Goal: Communication & Community: Connect with others

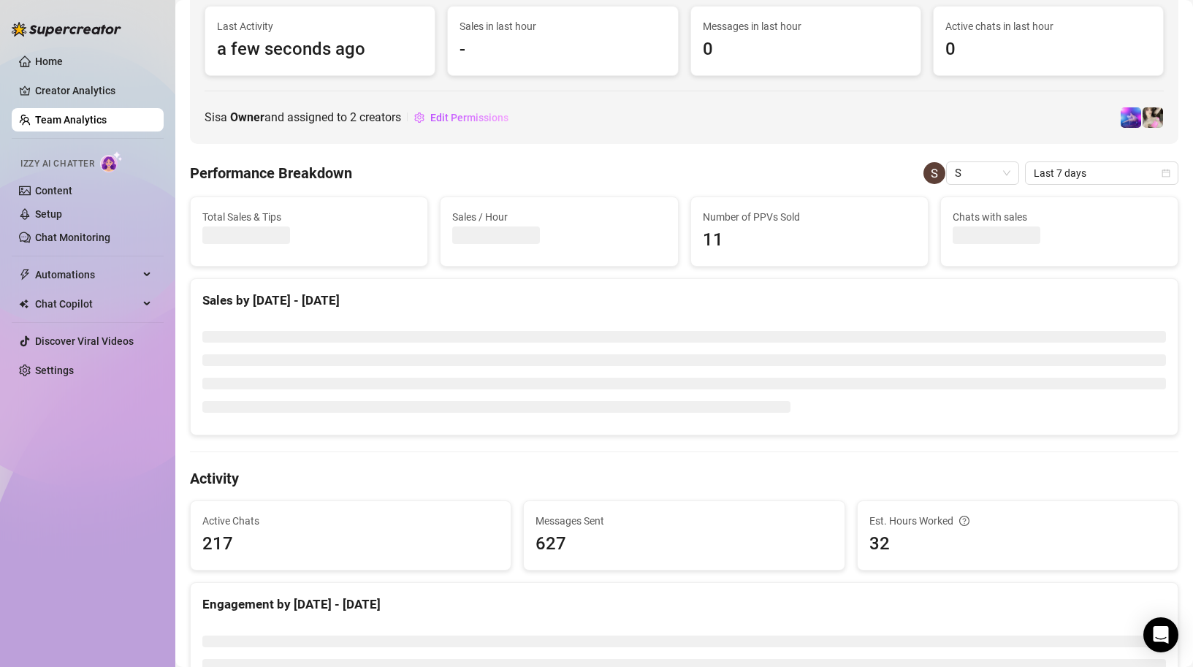
scroll to position [137, 0]
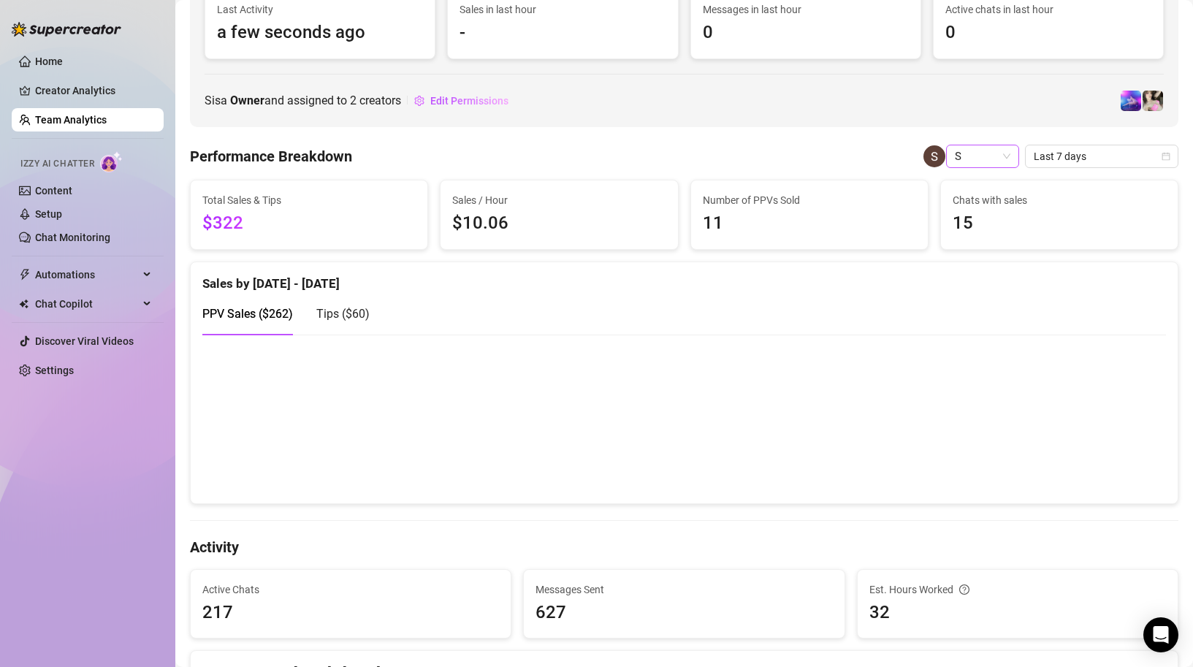
click at [987, 151] on span "S" at bounding box center [983, 156] width 56 height 22
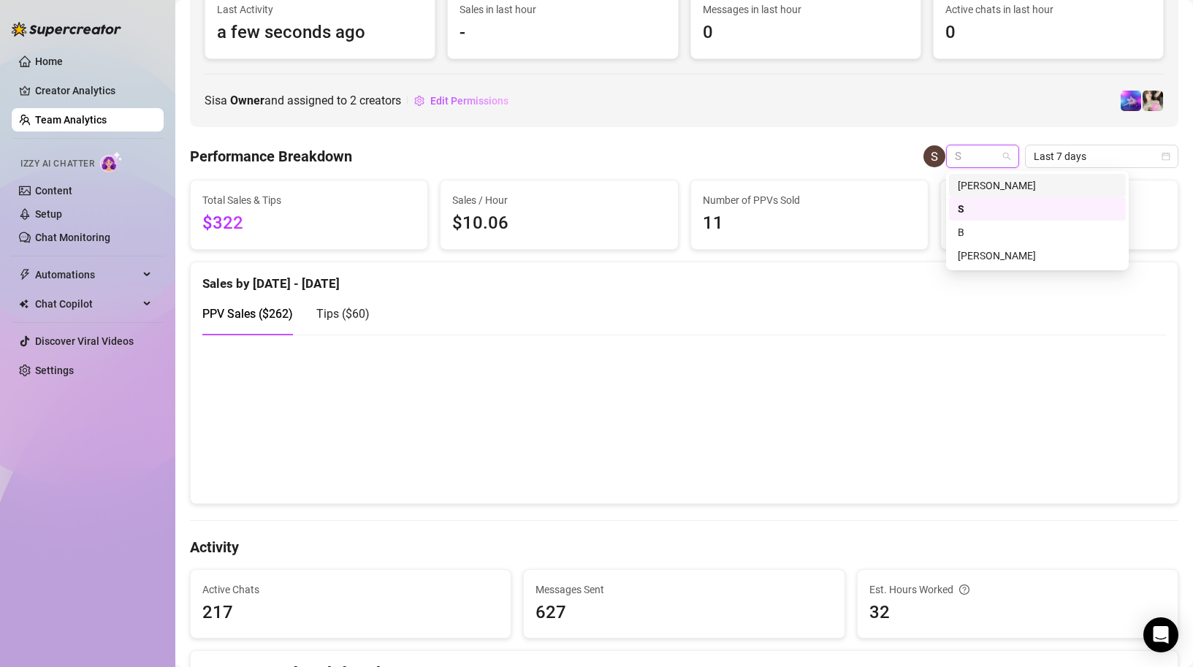
click at [991, 188] on div "[PERSON_NAME]" at bounding box center [1037, 186] width 159 height 16
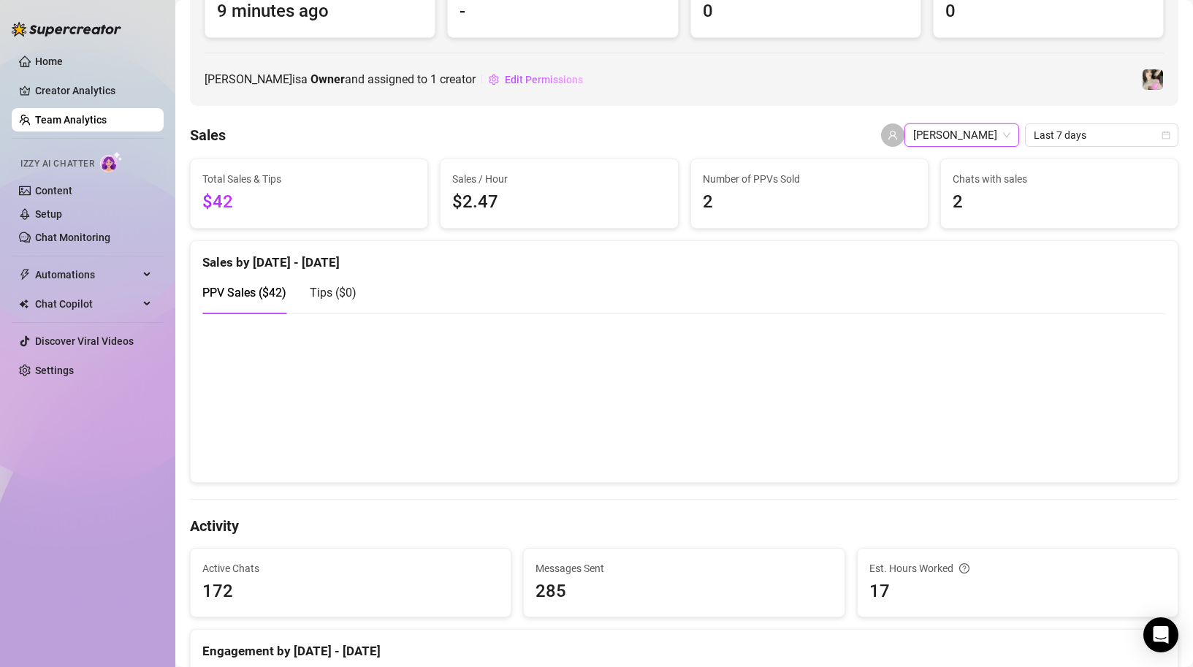
scroll to position [196, 0]
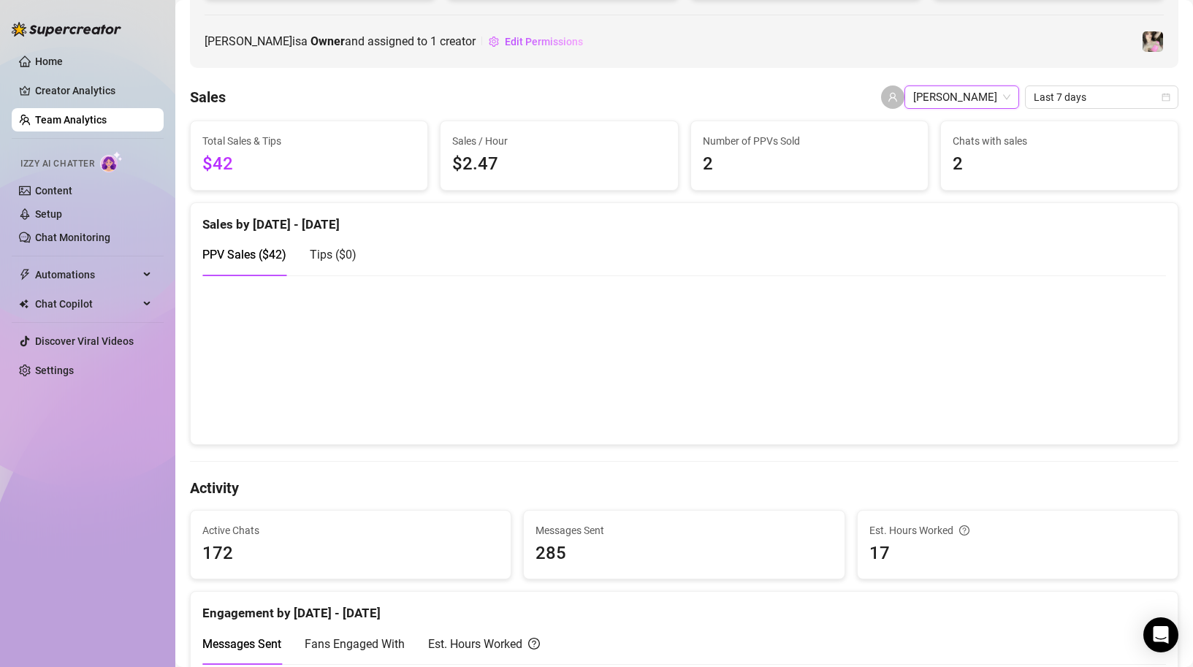
click at [968, 100] on span "[PERSON_NAME]" at bounding box center [961, 97] width 97 height 22
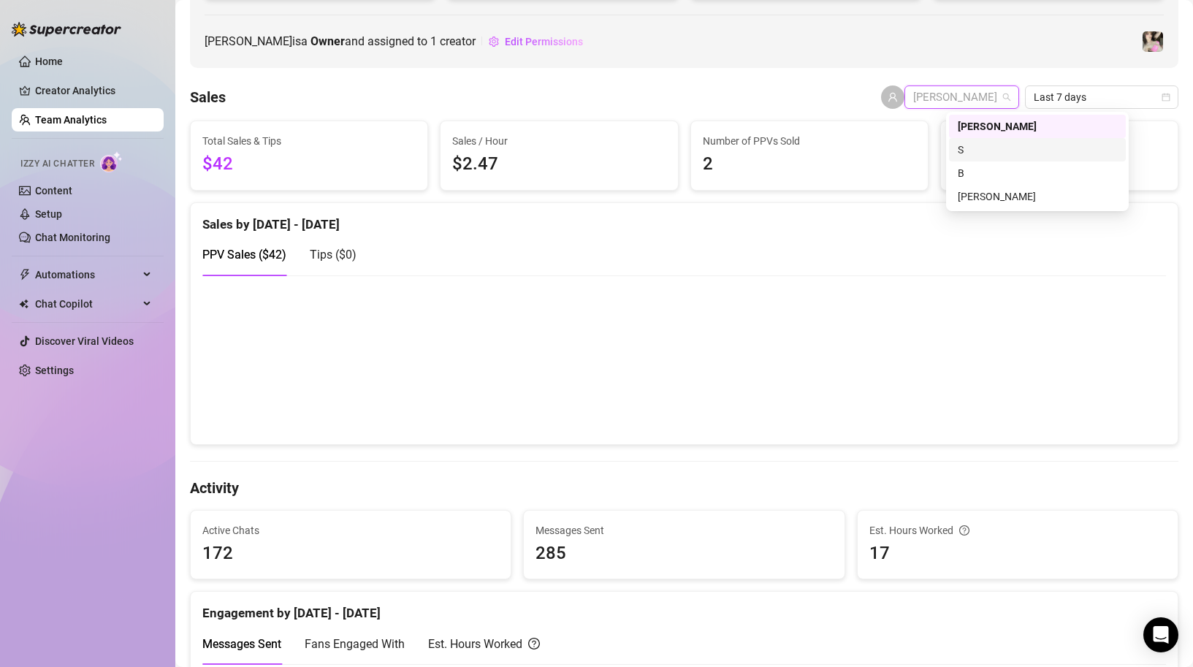
click at [972, 144] on div "S" at bounding box center [1037, 150] width 159 height 16
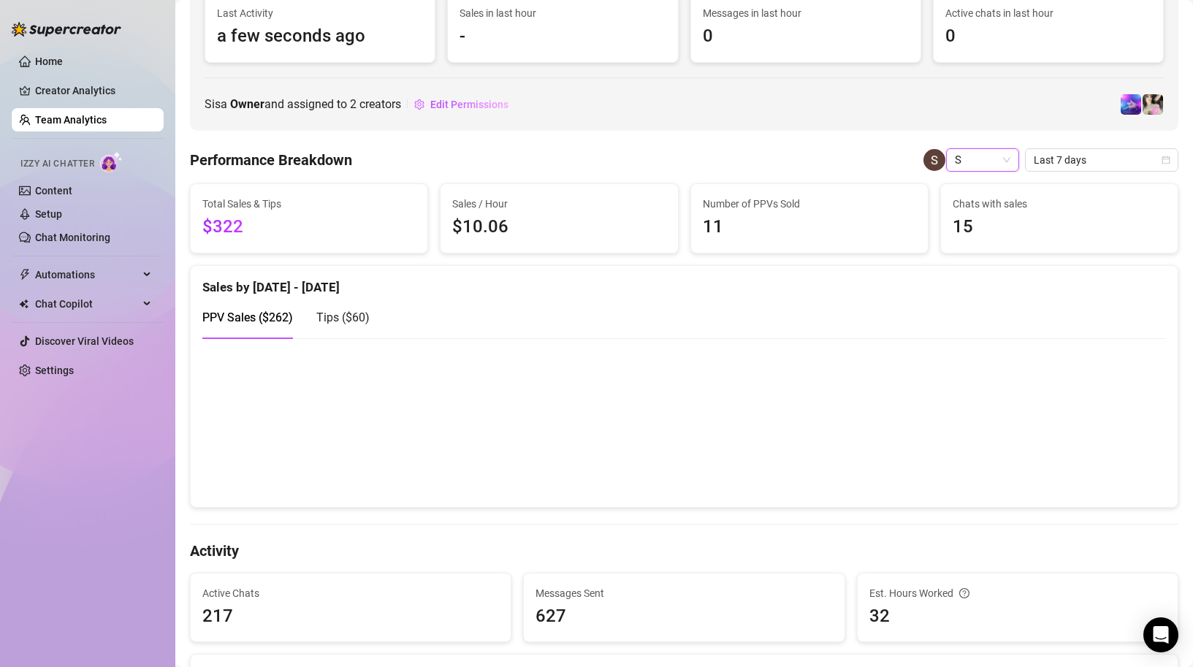
scroll to position [118, 0]
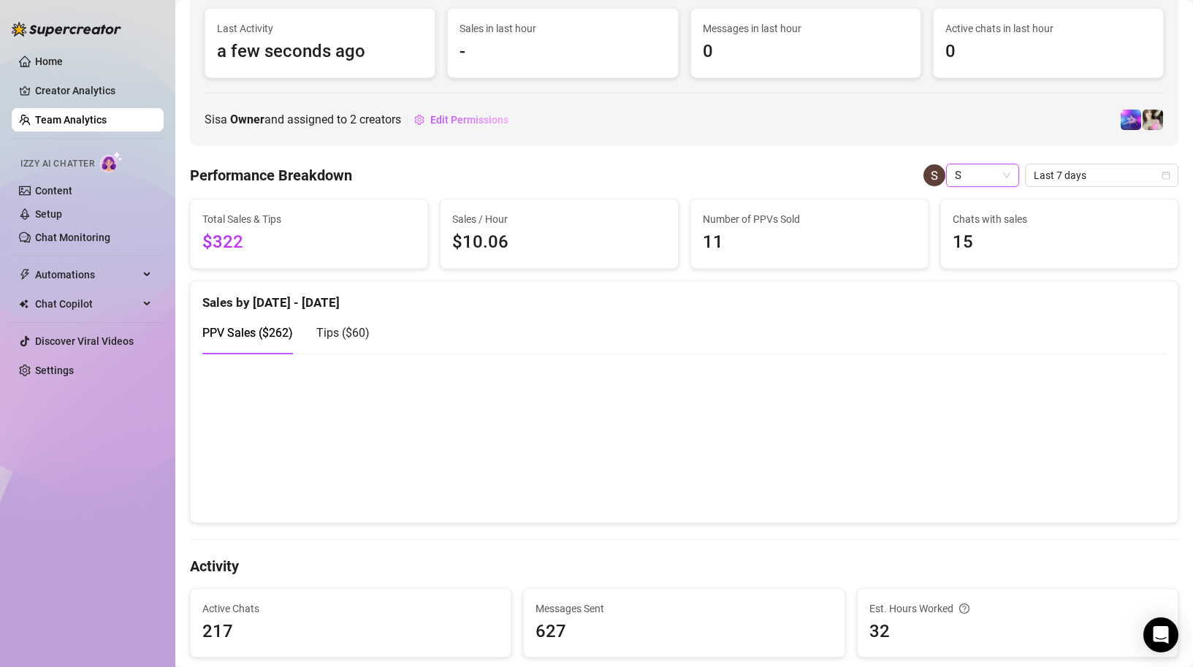
click at [980, 166] on span "S" at bounding box center [983, 175] width 56 height 22
click at [996, 200] on div "[PERSON_NAME]" at bounding box center [1037, 205] width 159 height 16
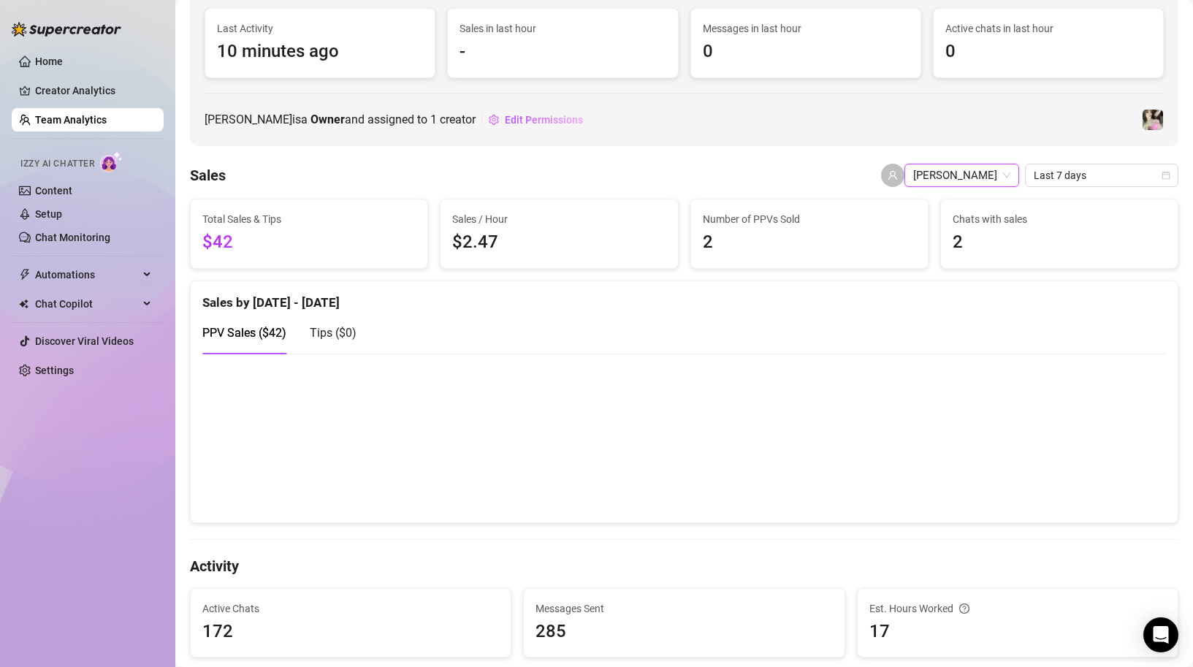
click at [992, 178] on span "[PERSON_NAME]" at bounding box center [961, 175] width 97 height 22
click at [987, 219] on div "S" at bounding box center [1037, 227] width 177 height 23
